Goal: Transaction & Acquisition: Download file/media

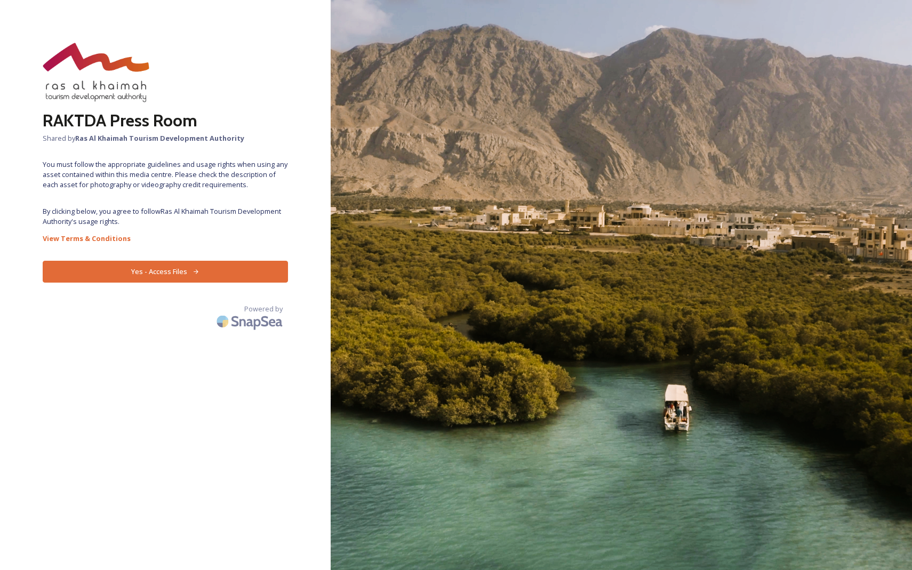
click at [198, 275] on button "Yes - Access Files" at bounding box center [165, 272] width 245 height 22
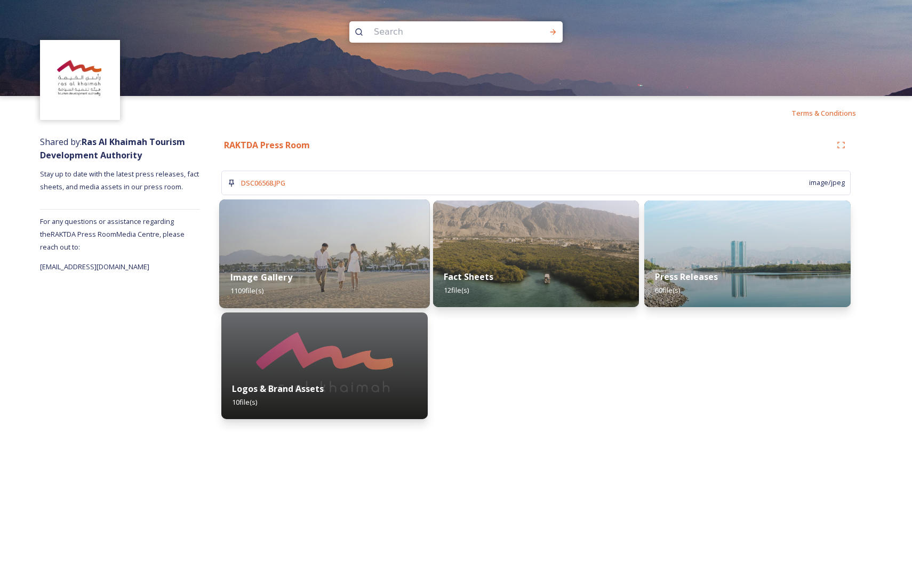
click at [376, 272] on div "Image Gallery 1109 file(s)" at bounding box center [324, 284] width 210 height 49
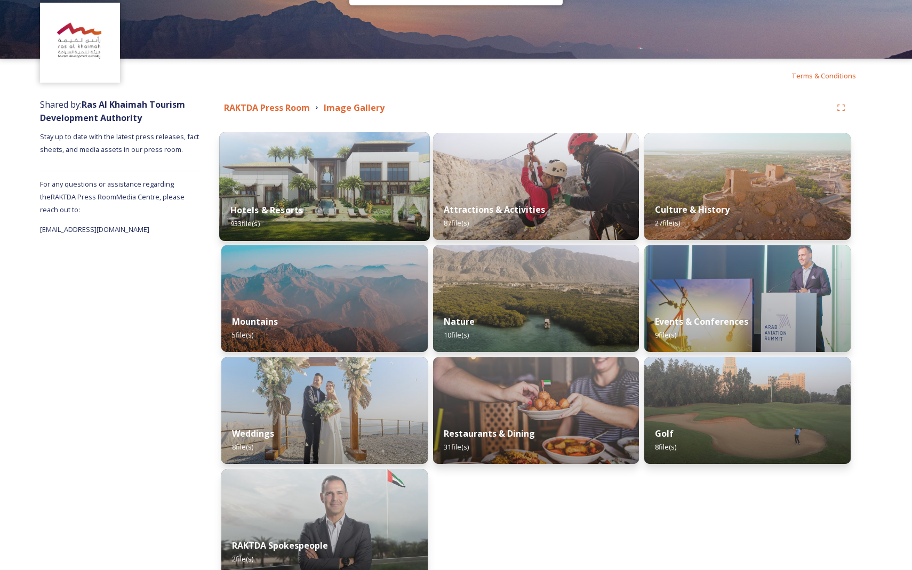
scroll to position [39, 0]
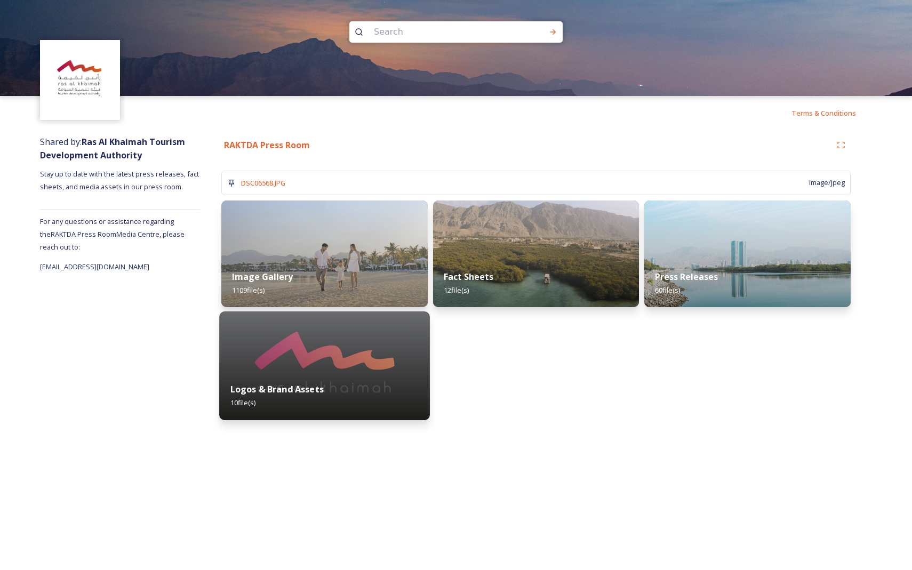
click at [317, 365] on img at bounding box center [324, 366] width 210 height 109
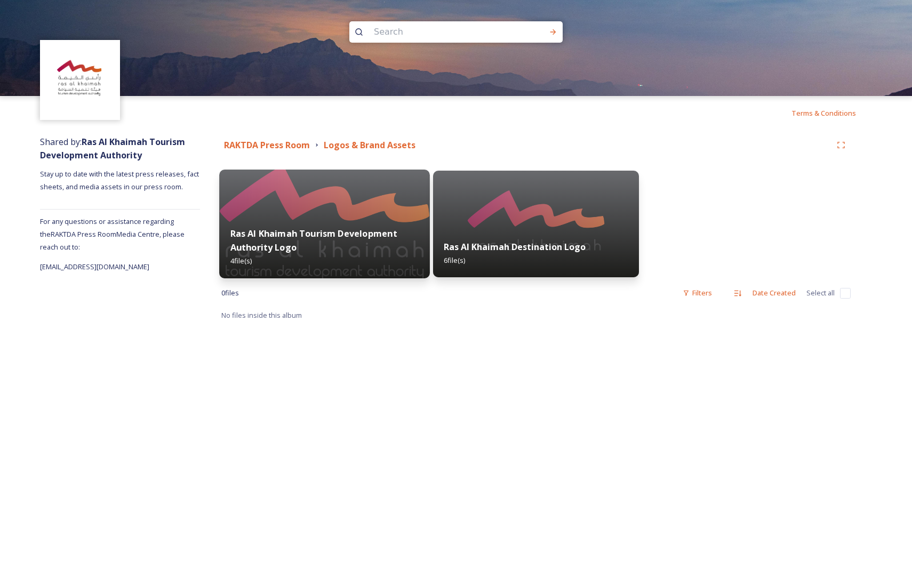
click at [358, 215] on img at bounding box center [324, 224] width 210 height 109
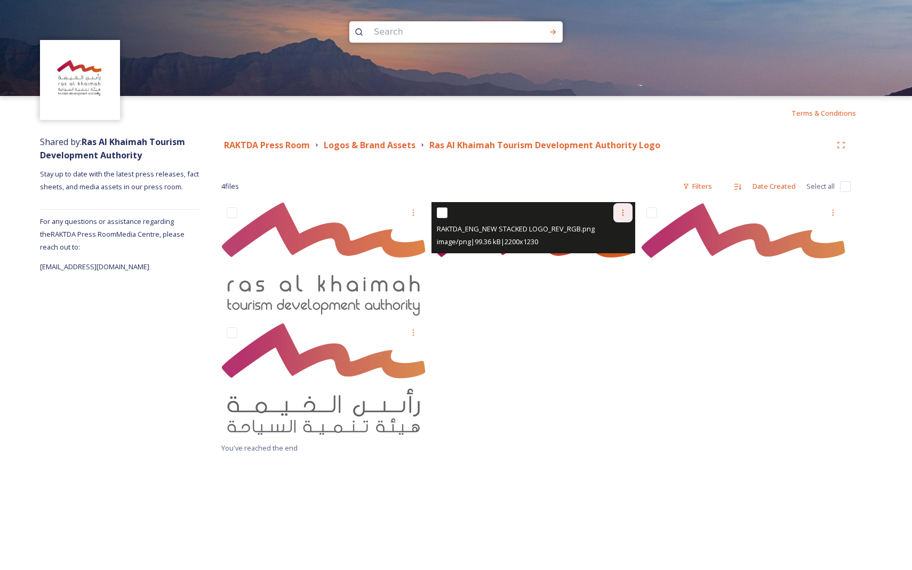
click at [459, 216] on icon at bounding box center [623, 213] width 9 height 9
click at [459, 256] on span "Download" at bounding box center [610, 257] width 33 height 10
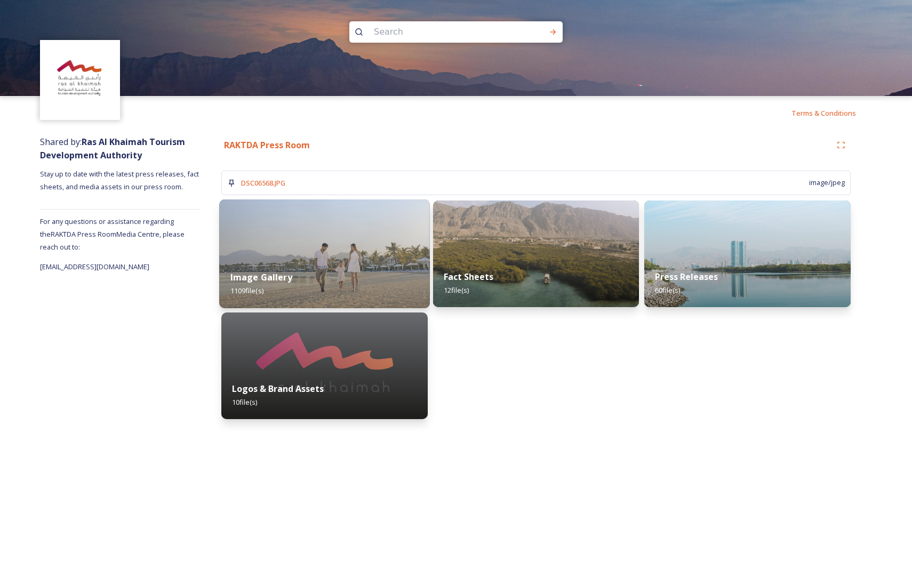
click at [333, 235] on img at bounding box center [324, 254] width 210 height 109
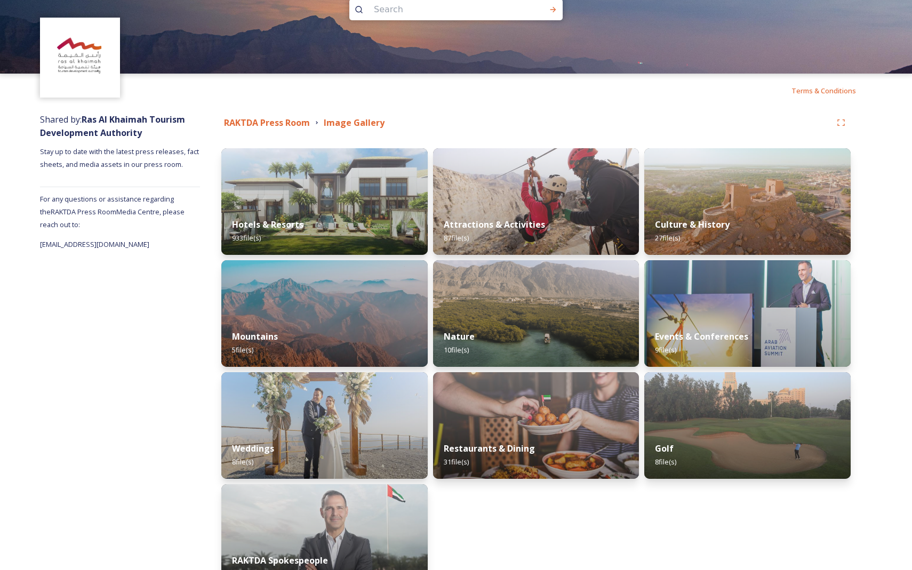
scroll to position [25, 0]
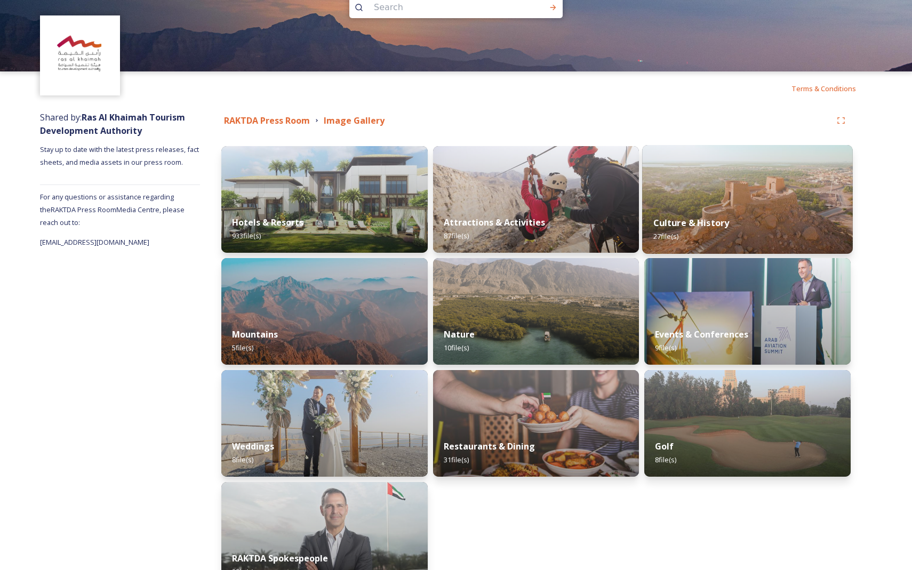
click at [459, 211] on div "Culture & History 27 file(s)" at bounding box center [747, 229] width 210 height 49
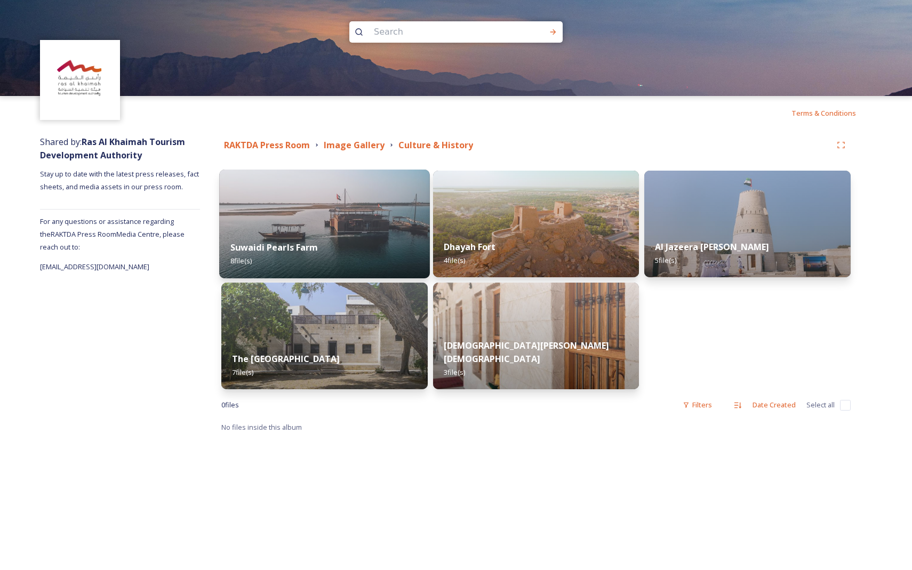
click at [363, 249] on div "Suwaidi Pearls Farm 8 file(s)" at bounding box center [324, 254] width 210 height 49
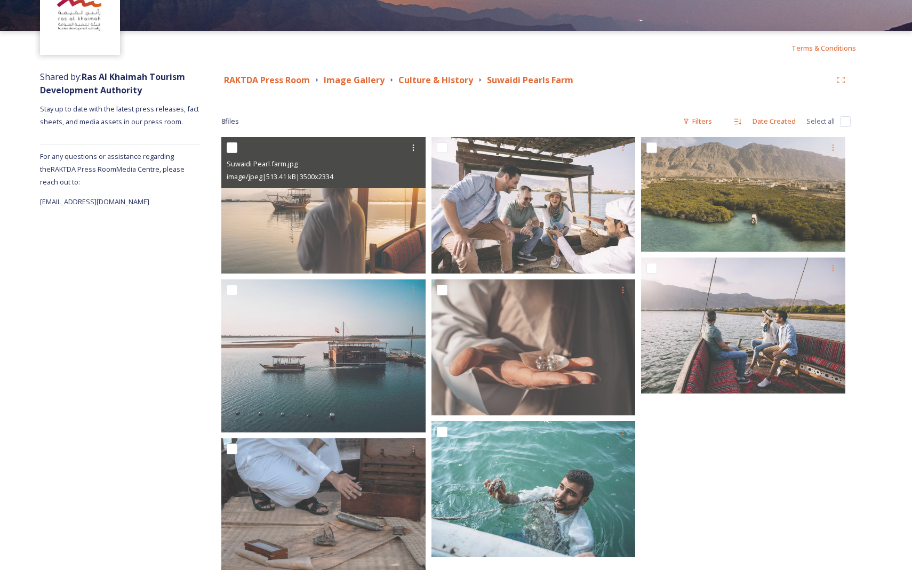
scroll to position [93, 0]
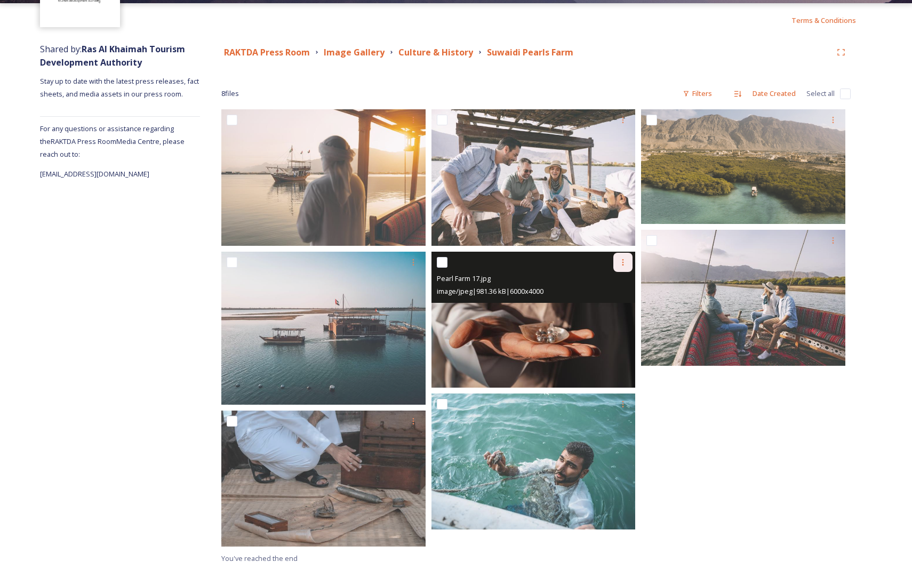
click at [459, 265] on icon at bounding box center [623, 262] width 9 height 9
click at [459, 309] on span "Download" at bounding box center [610, 306] width 33 height 10
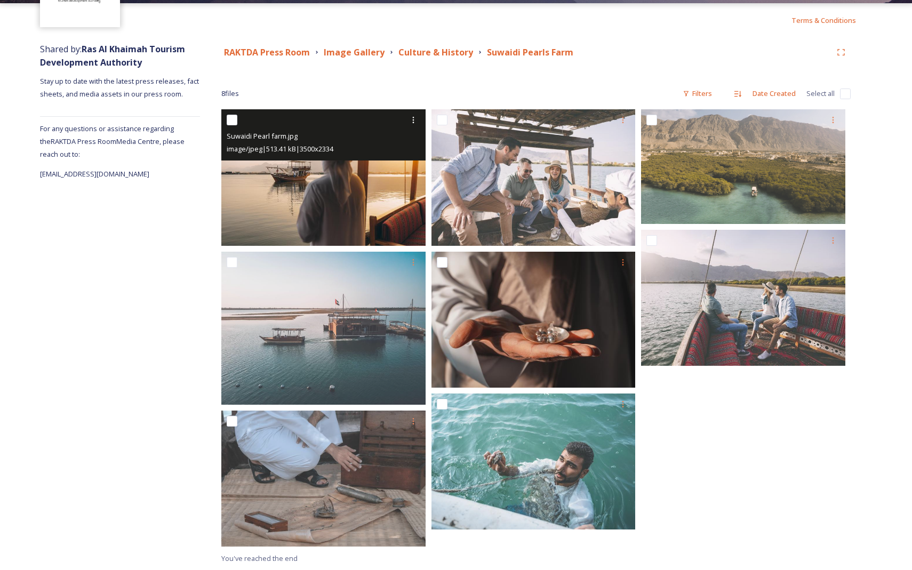
click at [376, 205] on img at bounding box center [323, 177] width 204 height 137
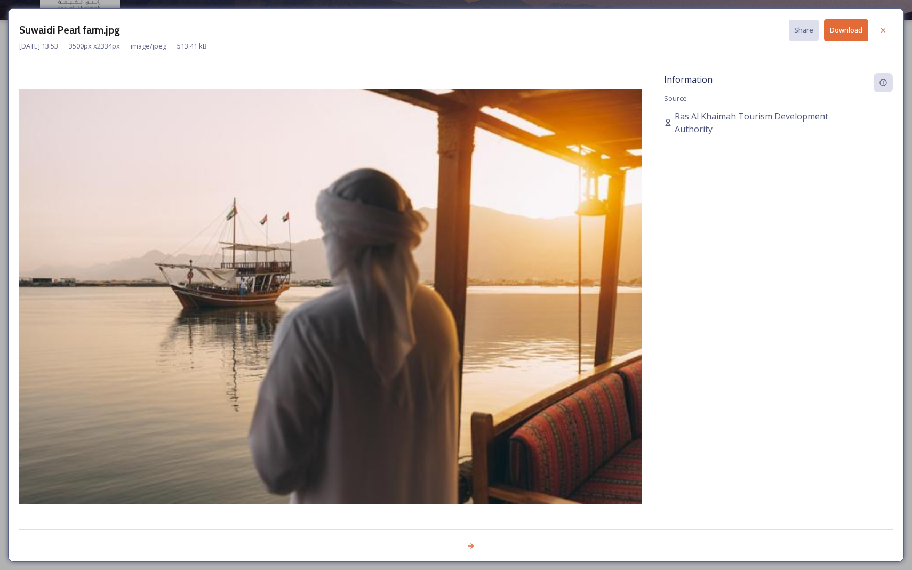
scroll to position [76, 0]
click at [459, 35] on button "Download" at bounding box center [846, 30] width 44 height 22
